Goal: Find specific page/section: Find specific page/section

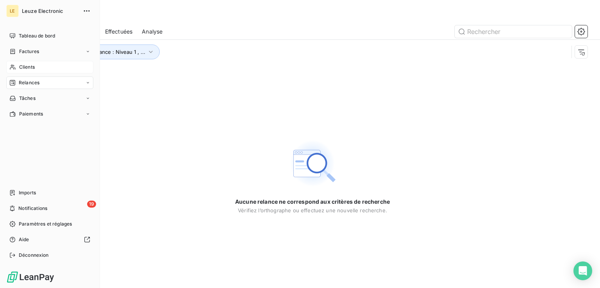
click at [32, 68] on span "Clients" at bounding box center [27, 67] width 16 height 7
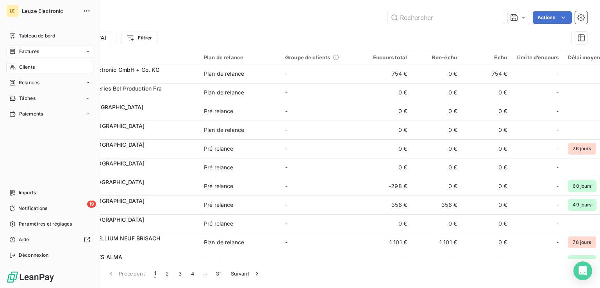
click at [35, 54] on span "Factures" at bounding box center [29, 51] width 20 height 7
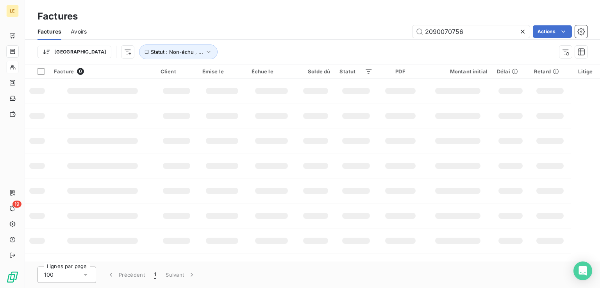
type input "2090070756"
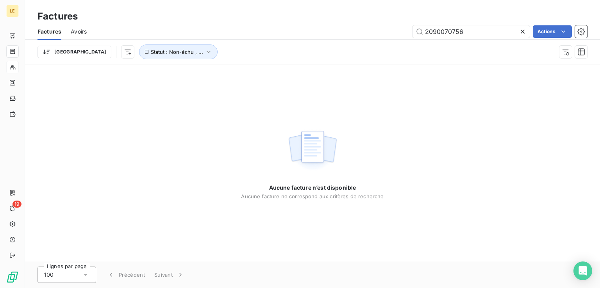
click at [370, 247] on div "Aucune facture n’est disponible Aucune facture ne correspond aux critères de re…" at bounding box center [312, 162] width 575 height 197
click at [292, 243] on div "Aucune facture n’est disponible Aucune facture ne correspond aux critères de re…" at bounding box center [312, 162] width 575 height 197
